Goal: Task Accomplishment & Management: Complete application form

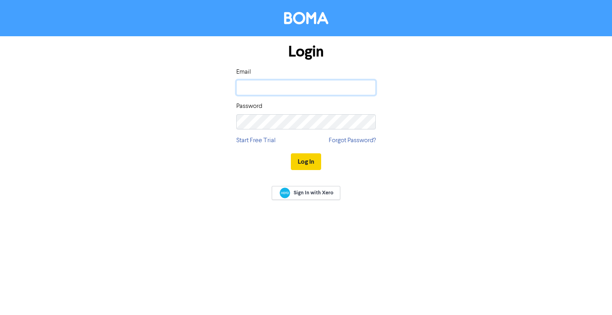
type input "[EMAIL_ADDRESS][DOMAIN_NAME]"
click at [311, 158] on button "Log In" at bounding box center [306, 161] width 30 height 17
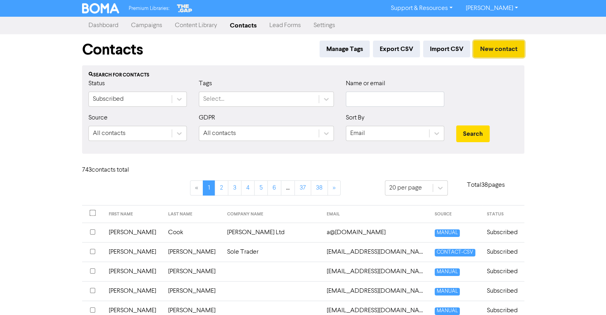
click at [494, 44] on button "New contact" at bounding box center [498, 49] width 51 height 17
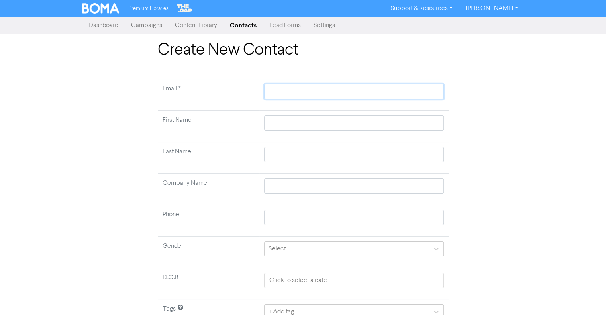
paste input "[PERSON_NAME][EMAIL_ADDRESS][PERSON_NAME][DOMAIN_NAME]"
type input "[PERSON_NAME][EMAIL_ADDRESS][PERSON_NAME][DOMAIN_NAME]"
click at [284, 121] on input "text" at bounding box center [353, 123] width 179 height 15
type input "M"
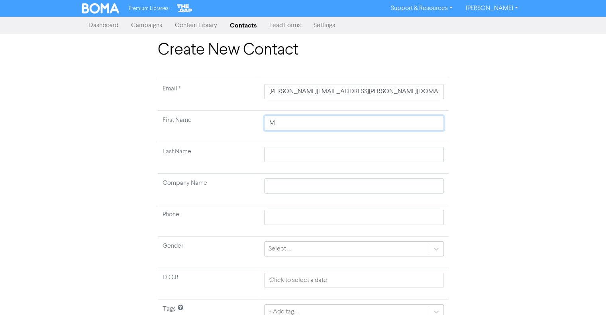
type input "Ma"
type input "Mar"
type input "Marg"
type input "Marga"
type input "Margar"
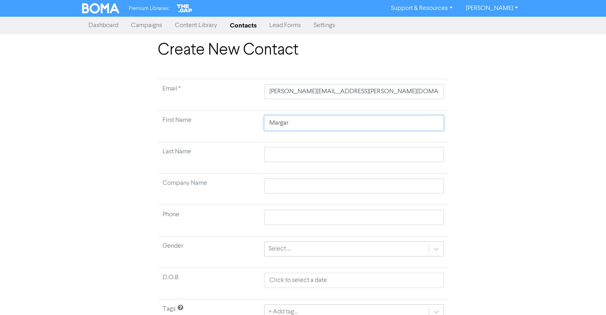
type input "Margare"
type input "[PERSON_NAME]"
click at [286, 145] on td at bounding box center [353, 157] width 189 height 31
click at [286, 149] on input "text" at bounding box center [353, 154] width 179 height 15
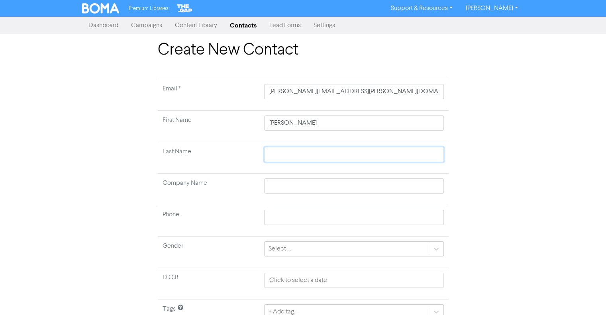
type input "S"
type input "Sm"
type input "Smi"
type input "[PERSON_NAME]"
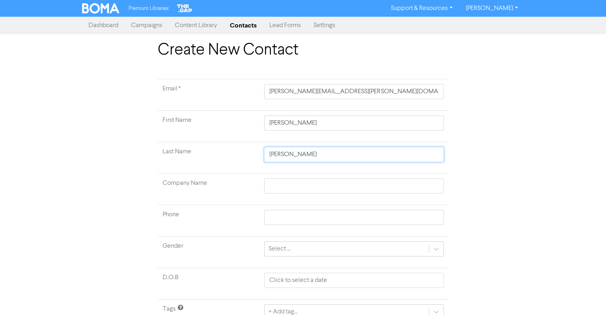
type input "[PERSON_NAME]"
click at [268, 92] on input "[PERSON_NAME][EMAIL_ADDRESS][PERSON_NAME][DOMAIN_NAME]" at bounding box center [353, 91] width 179 height 15
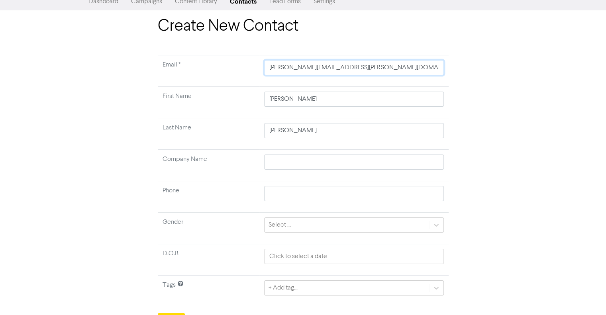
scroll to position [37, 0]
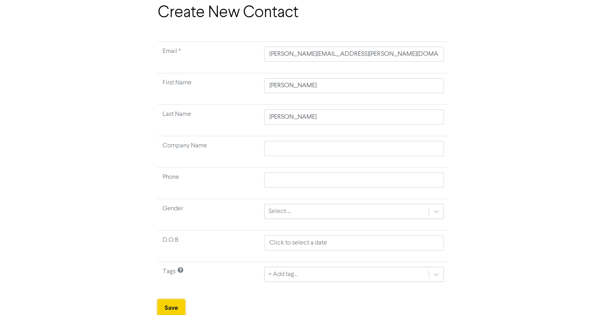
click at [180, 303] on button "Save" at bounding box center [171, 308] width 27 height 17
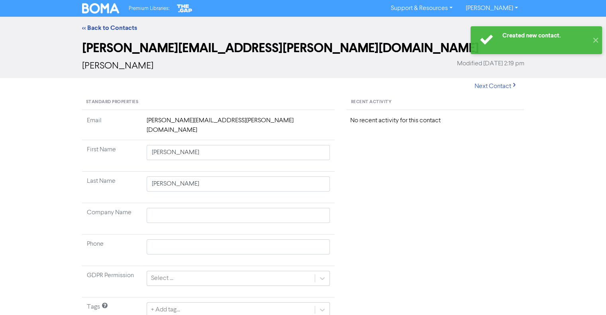
scroll to position [80, 0]
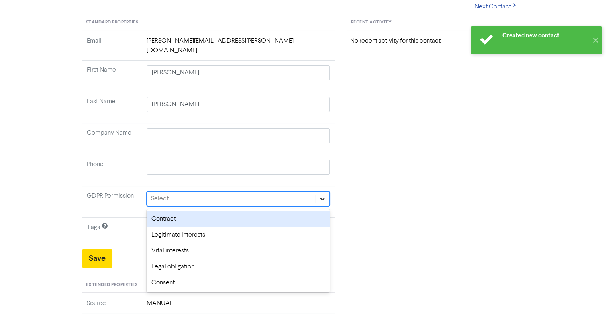
click at [318, 193] on div at bounding box center [322, 199] width 14 height 14
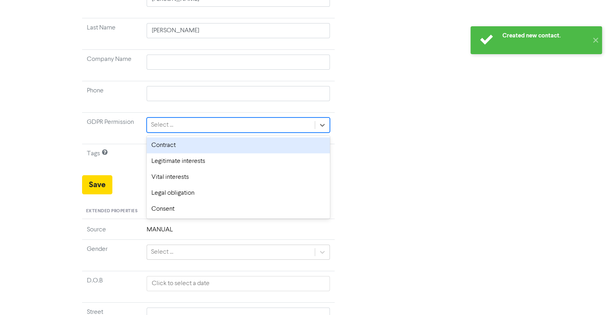
scroll to position [199, 0]
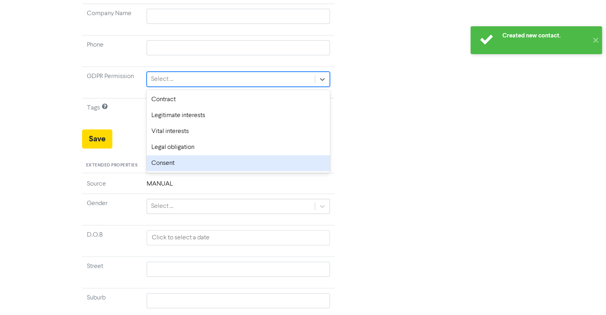
click at [167, 155] on div "Consent" at bounding box center [239, 163] width 184 height 16
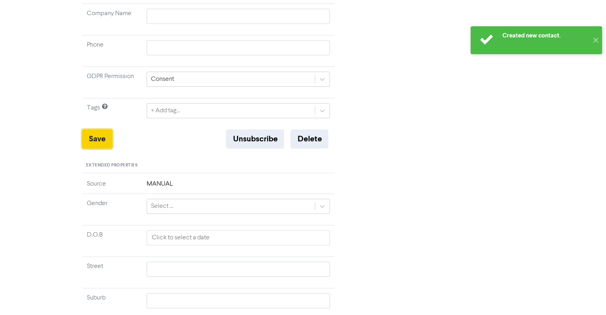
click at [98, 131] on button "Save" at bounding box center [97, 138] width 30 height 19
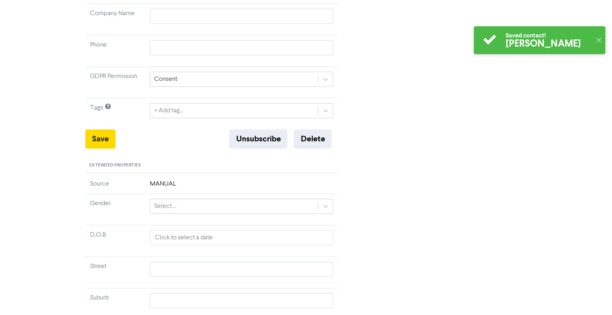
scroll to position [0, 0]
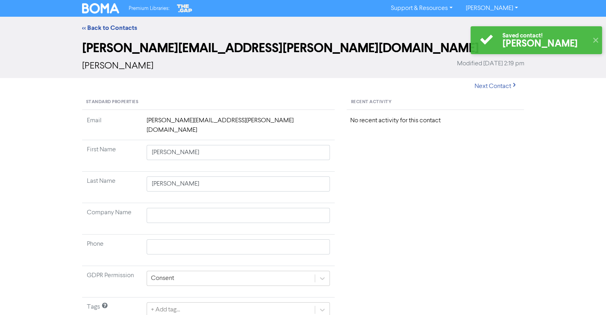
click at [511, 8] on link "[PERSON_NAME]" at bounding box center [491, 8] width 65 height 13
click at [502, 27] on div at bounding box center [486, 40] width 32 height 28
click at [517, 6] on link "[PERSON_NAME]" at bounding box center [491, 8] width 65 height 13
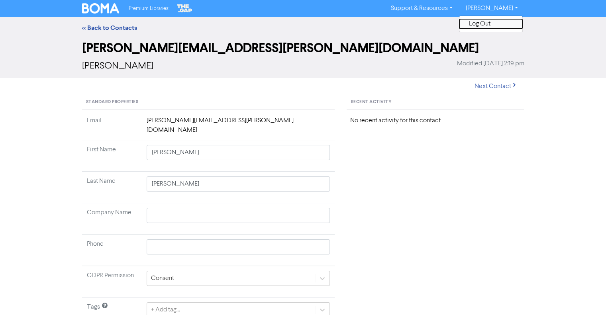
click at [502, 19] on button "Log Out" at bounding box center [490, 24] width 63 height 10
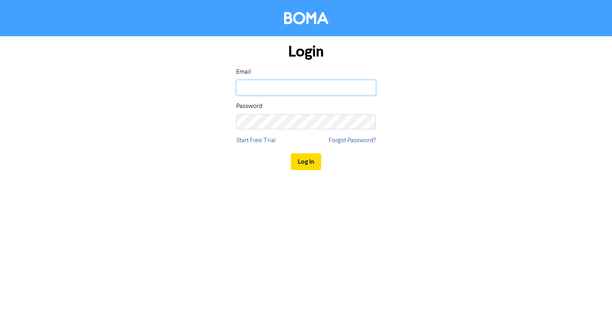
type input "[EMAIL_ADDRESS][DOMAIN_NAME]"
